Goal: Obtain resource: Obtain resource

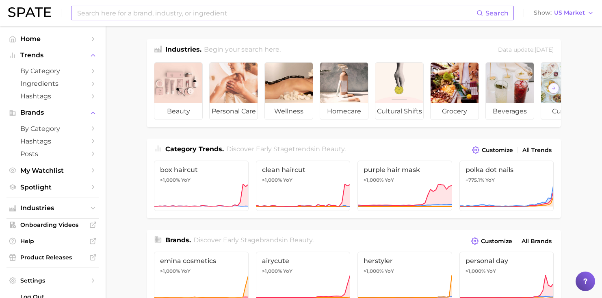
click at [126, 14] on input at bounding box center [276, 13] width 400 height 14
type input "bounce curl"
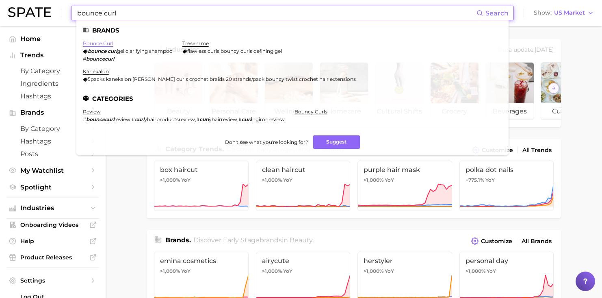
click at [93, 42] on link "bounce curl" at bounding box center [98, 43] width 30 height 6
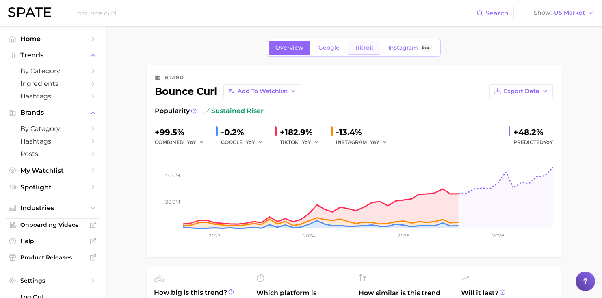
click at [361, 47] on span "TikTok" at bounding box center [364, 47] width 19 height 7
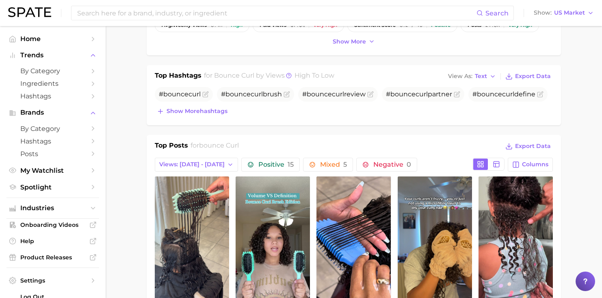
scroll to position [242, 0]
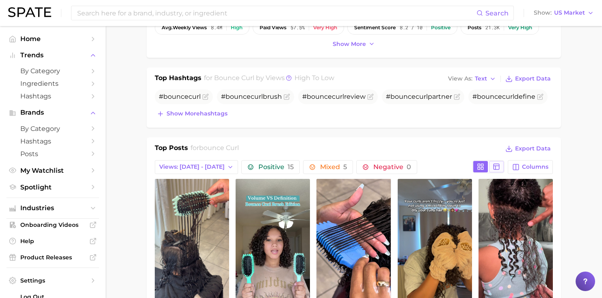
click at [502, 167] on button at bounding box center [496, 166] width 15 height 11
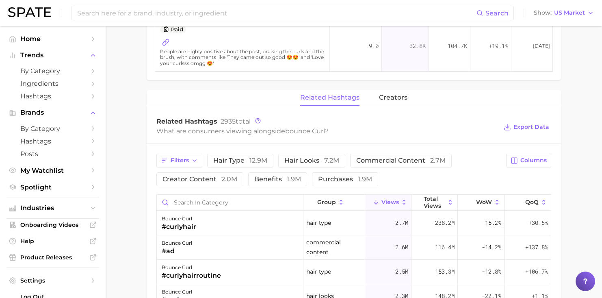
scroll to position [653, 0]
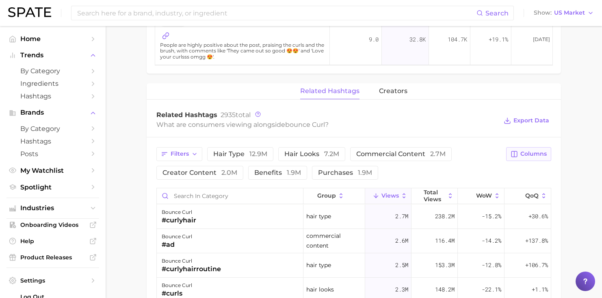
click at [514, 151] on icon "button" at bounding box center [514, 153] width 7 height 7
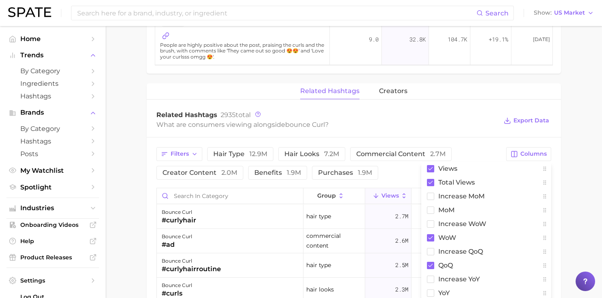
click at [399, 115] on div "Related Hashtags 2935 total" at bounding box center [326, 115] width 341 height 8
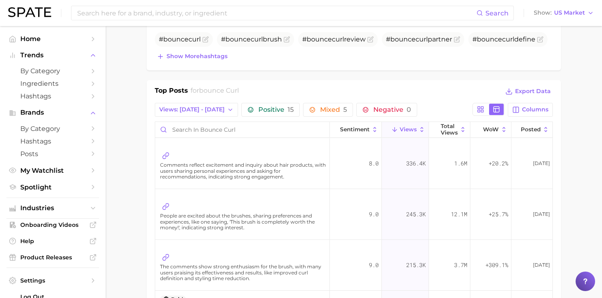
scroll to position [299, 0]
click at [227, 111] on icon "button" at bounding box center [230, 110] width 7 height 7
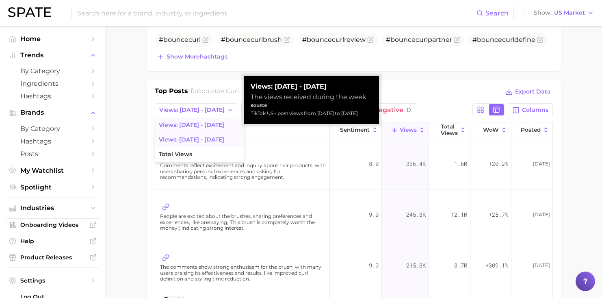
click at [208, 139] on span "Views: [DATE] - [DATE]" at bounding box center [191, 139] width 65 height 7
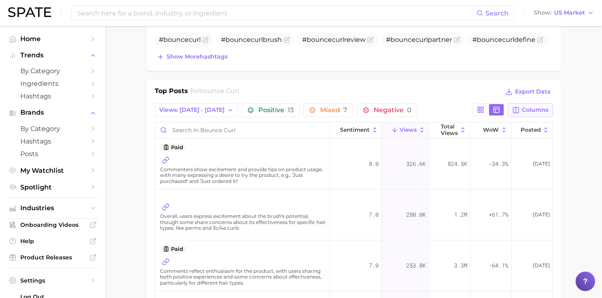
click at [521, 109] on button "Columns" at bounding box center [530, 110] width 45 height 14
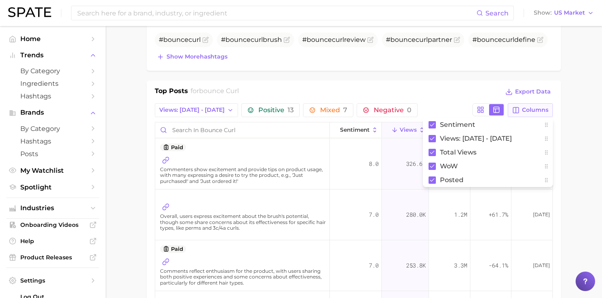
click at [521, 109] on button "Columns" at bounding box center [530, 110] width 45 height 14
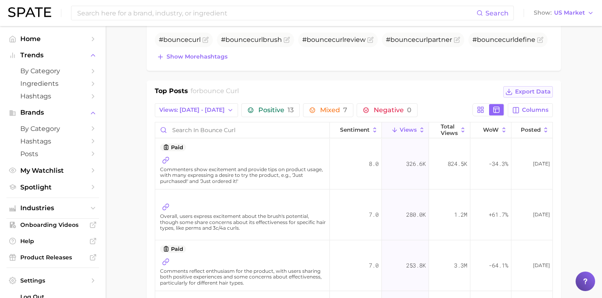
click at [528, 91] on span "Export Data" at bounding box center [533, 91] width 36 height 7
click at [211, 108] on span "Views: [DATE] - [DATE]" at bounding box center [191, 109] width 65 height 7
click at [206, 122] on button "Views: [DATE] - [DATE]" at bounding box center [199, 125] width 89 height 15
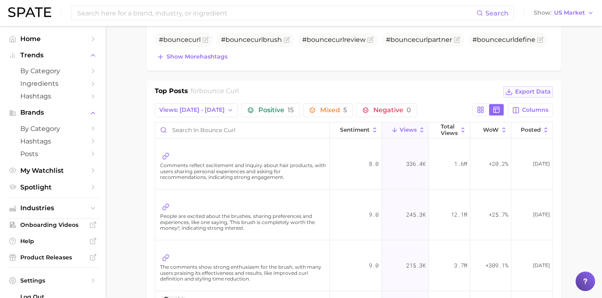
click at [526, 89] on span "Export Data" at bounding box center [533, 91] width 36 height 7
click at [529, 92] on span "Export Data" at bounding box center [533, 91] width 36 height 7
click at [478, 110] on rect at bounding box center [479, 111] width 2 height 2
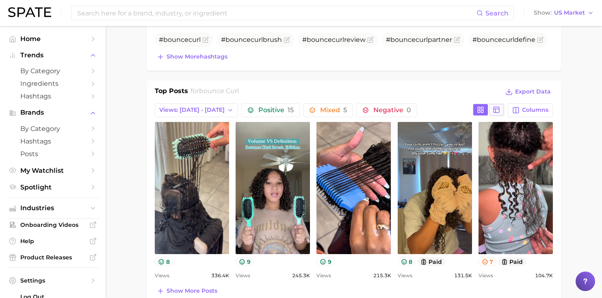
scroll to position [0, 0]
click at [496, 111] on line at bounding box center [496, 111] width 0 height 4
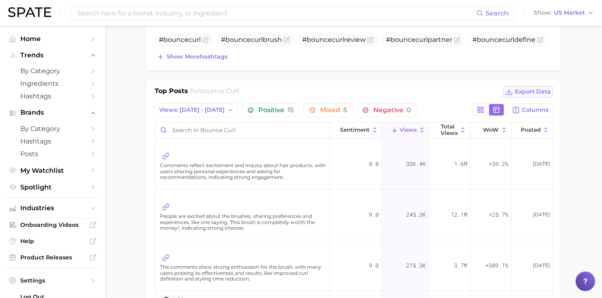
click at [527, 93] on span "Export Data" at bounding box center [533, 91] width 36 height 7
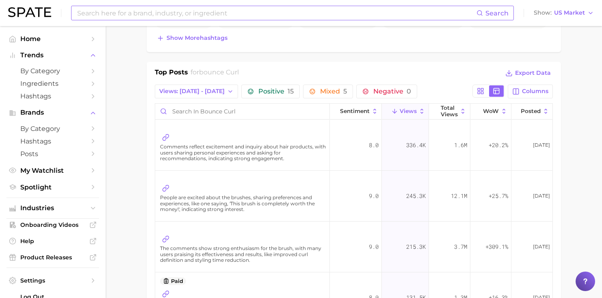
scroll to position [259, 0]
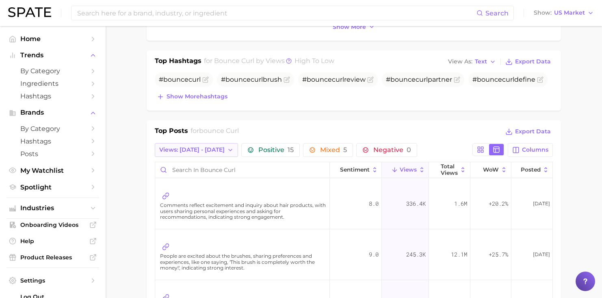
click at [197, 150] on span "Views: [DATE] - [DATE]" at bounding box center [191, 149] width 65 height 7
click at [195, 161] on span "Views: [DATE] - [DATE]" at bounding box center [191, 164] width 65 height 7
click at [201, 150] on span "Views: [DATE] - [DATE]" at bounding box center [191, 149] width 65 height 7
click at [191, 191] on span "Total Views" at bounding box center [175, 194] width 33 height 7
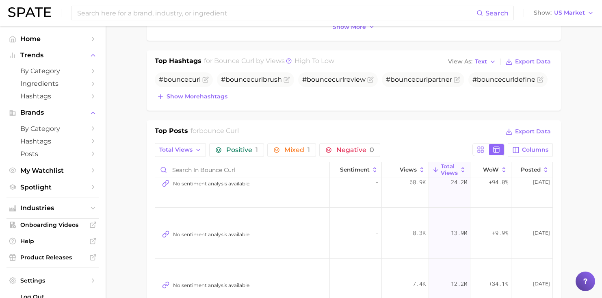
scroll to position [0, 0]
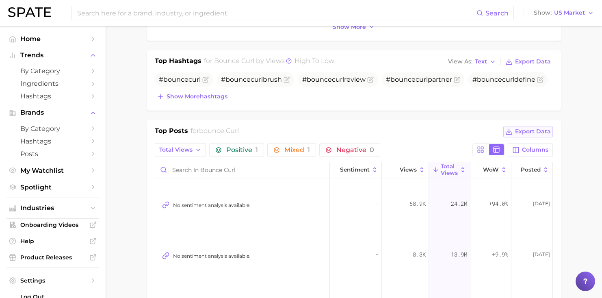
click at [533, 130] on span "Export Data" at bounding box center [533, 131] width 36 height 7
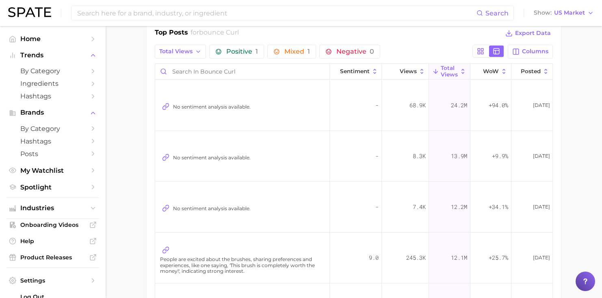
scroll to position [348, 0]
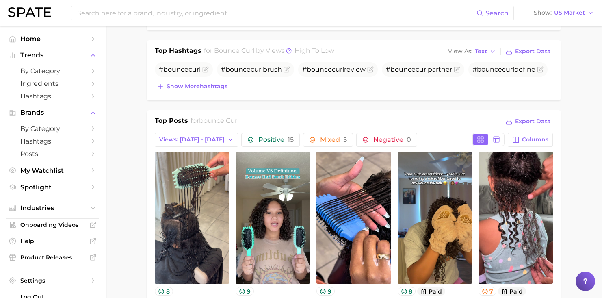
scroll to position [261, 0]
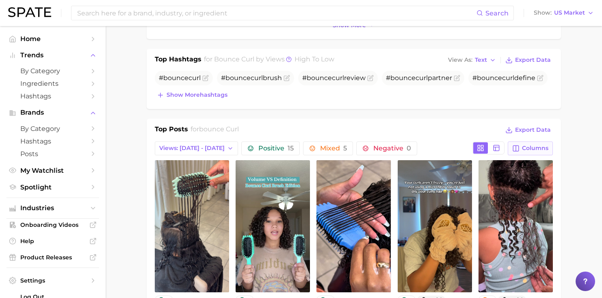
click at [525, 148] on span "Columns" at bounding box center [535, 148] width 26 height 7
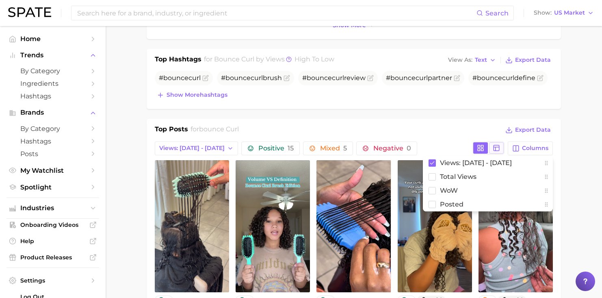
click at [499, 148] on icon at bounding box center [496, 147] width 7 height 7
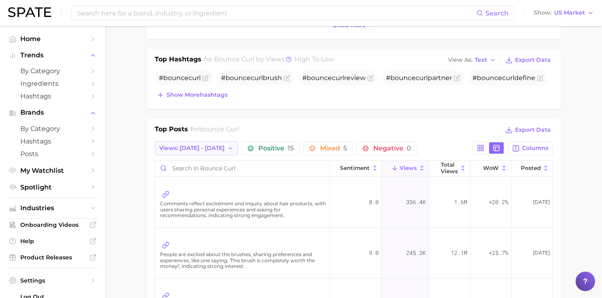
click at [204, 147] on span "Views: [DATE] - [DATE]" at bounding box center [191, 148] width 65 height 7
click at [191, 191] on span "Total Views" at bounding box center [175, 192] width 33 height 7
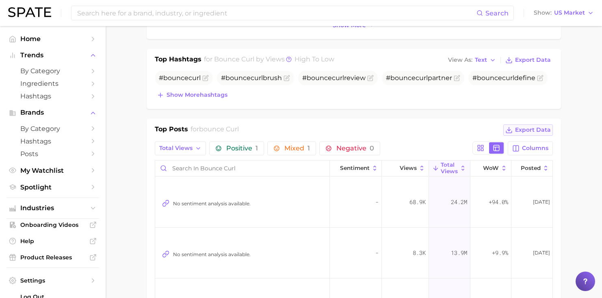
click at [529, 130] on span "Export Data" at bounding box center [533, 129] width 36 height 7
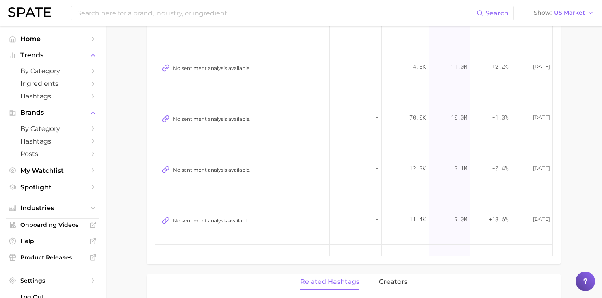
scroll to position [54, 0]
